Goal: Task Accomplishment & Management: Use online tool/utility

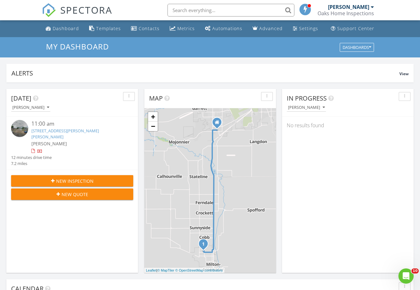
click at [34, 149] on div at bounding box center [32, 151] width 3 height 4
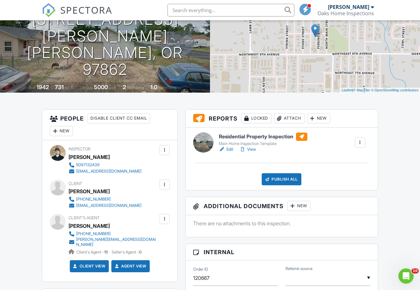
scroll to position [77, 0]
click at [164, 181] on div at bounding box center [165, 184] width 6 height 6
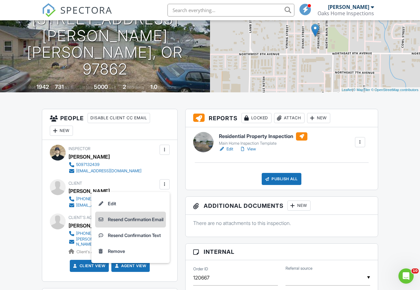
click at [143, 222] on li "Resend Confirmation Email" at bounding box center [130, 220] width 71 height 16
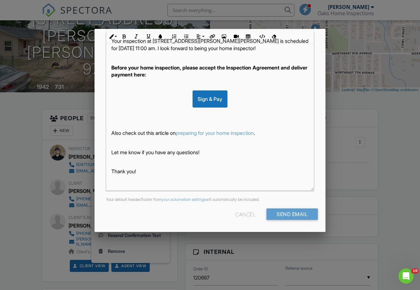
scroll to position [109, 0]
click at [292, 215] on input "Send Email" at bounding box center [292, 214] width 51 height 11
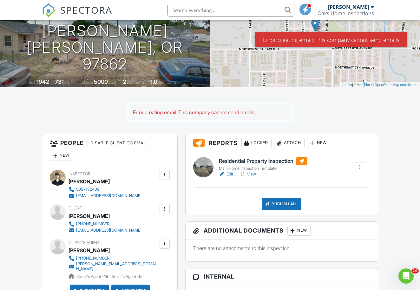
scroll to position [86, 0]
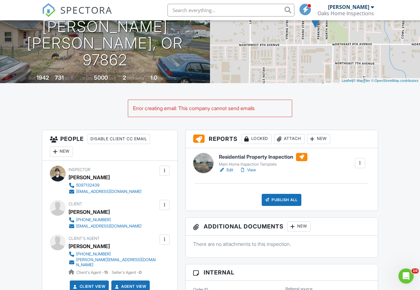
click at [168, 204] on div at bounding box center [165, 205] width 6 height 6
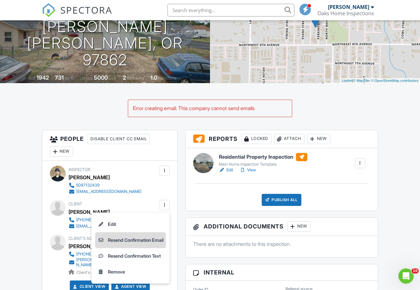
click at [131, 237] on li "Resend Confirmation Email" at bounding box center [130, 240] width 71 height 16
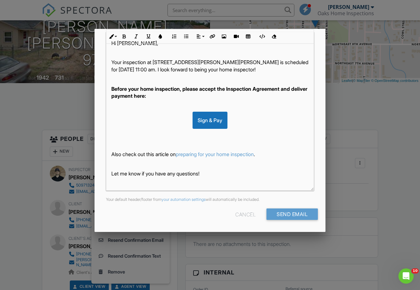
scroll to position [109, 0]
click at [288, 211] on input "Send Email" at bounding box center [292, 214] width 51 height 11
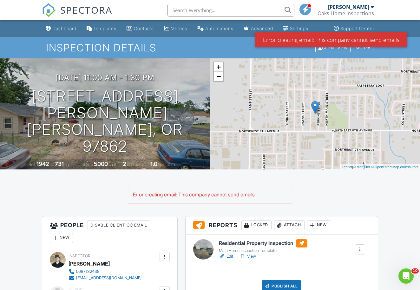
click at [173, 201] on div "Error creating email: This company cannot send emails" at bounding box center [210, 194] width 164 height 17
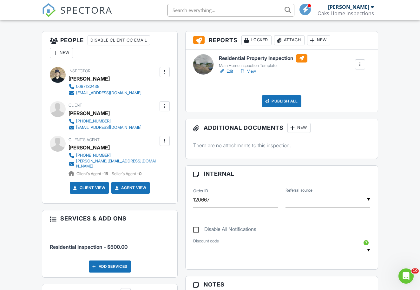
scroll to position [185, 0]
click at [102, 188] on div "Client View" at bounding box center [89, 188] width 39 height 12
click at [166, 106] on div at bounding box center [165, 106] width 6 height 6
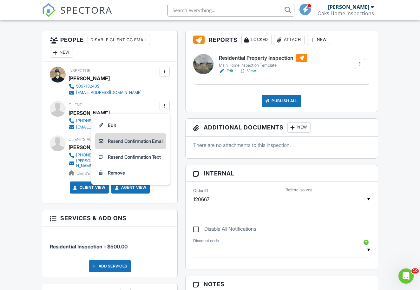
click at [147, 141] on li "Resend Confirmation Email" at bounding box center [130, 141] width 71 height 16
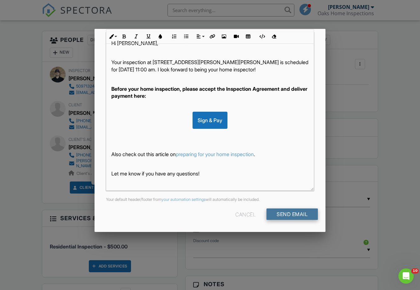
scroll to position [109, 0]
click at [294, 214] on input "Send Email" at bounding box center [292, 214] width 51 height 11
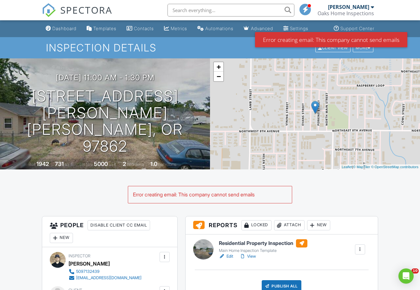
click at [281, 202] on div "Error creating email: This company cannot send emails" at bounding box center [210, 194] width 164 height 17
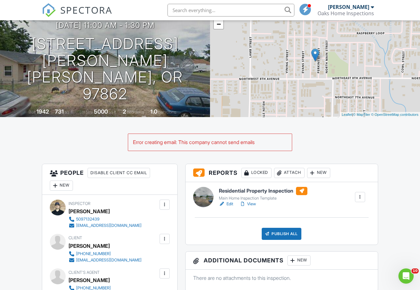
scroll to position [55, 0]
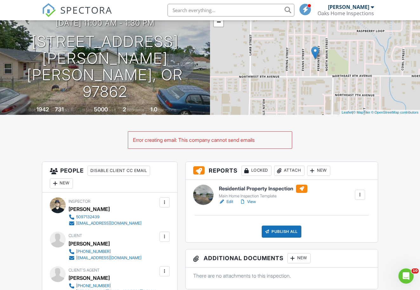
click at [166, 202] on div at bounding box center [165, 202] width 6 height 6
click at [176, 222] on div "Inspector [PERSON_NAME] 5097132439 [EMAIL_ADDRESS][DOMAIN_NAME] Make Invisible …" at bounding box center [109, 264] width 135 height 142
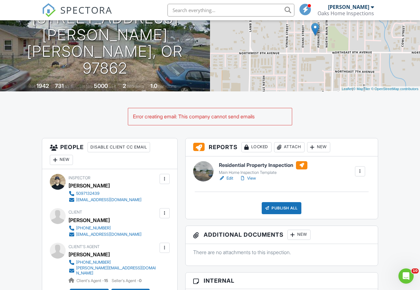
scroll to position [79, 0]
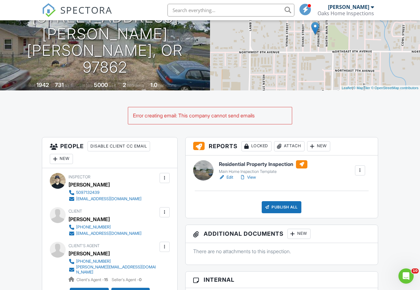
click at [166, 216] on div at bounding box center [165, 212] width 10 height 10
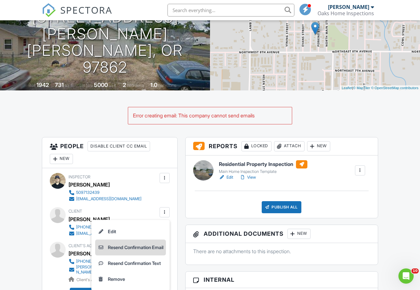
click at [149, 249] on li "Resend Confirmation Email" at bounding box center [130, 248] width 71 height 16
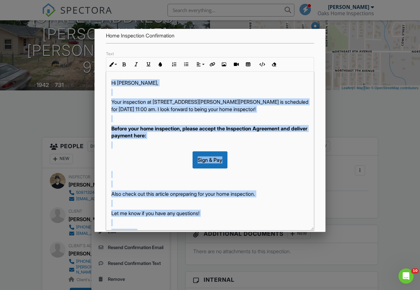
scroll to position [58, 0]
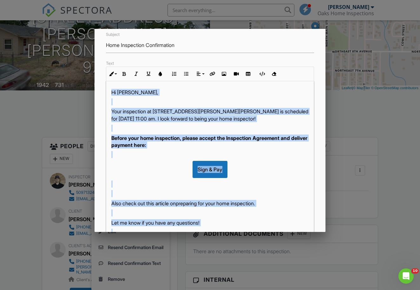
drag, startPoint x: 148, startPoint y: 181, endPoint x: 115, endPoint y: 26, distance: 158.1
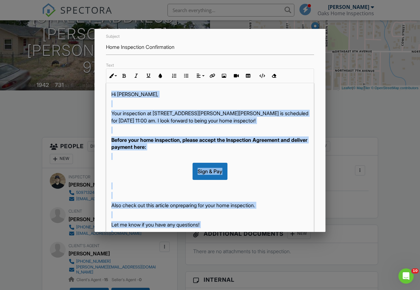
copy div "Hi [PERSON_NAME], Your inspection at [STREET_ADDRESS][PERSON_NAME][PERSON_NAME]…"
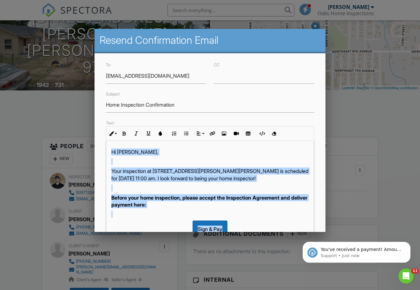
scroll to position [0, 0]
